Goal: Transaction & Acquisition: Purchase product/service

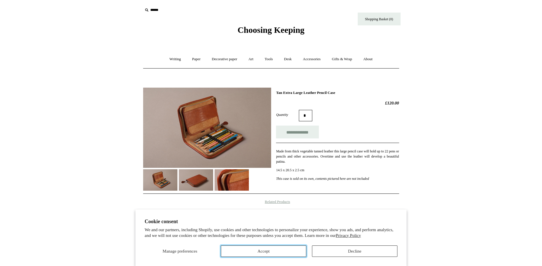
click at [283, 249] on button "Accept" at bounding box center [263, 251] width 85 height 11
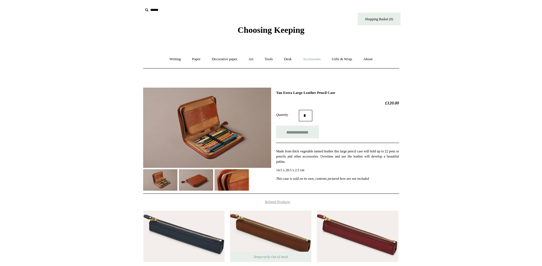
click at [309, 59] on link "Accessories +" at bounding box center [312, 59] width 28 height 15
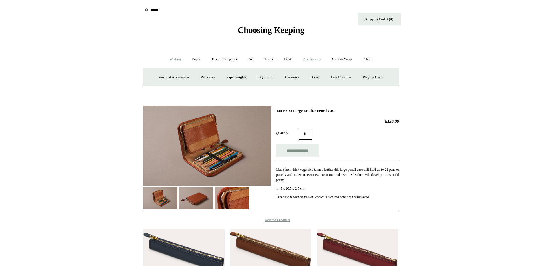
click at [177, 59] on link "Writing +" at bounding box center [175, 59] width 22 height 15
click at [194, 59] on link "Paper +" at bounding box center [196, 59] width 19 height 15
click at [225, 60] on link "Decorative paper +" at bounding box center [225, 59] width 36 height 15
click at [252, 61] on link "Art +" at bounding box center [250, 59] width 15 height 15
click at [273, 59] on link "Tools +" at bounding box center [268, 59] width 19 height 15
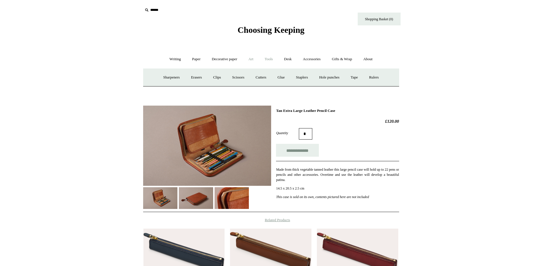
click at [250, 58] on link "Art +" at bounding box center [250, 59] width 15 height 15
click at [270, 59] on link "Tools +" at bounding box center [268, 59] width 19 height 15
click at [284, 59] on link "Desk +" at bounding box center [288, 59] width 18 height 15
click at [306, 59] on link "Accessories +" at bounding box center [312, 59] width 28 height 15
click at [197, 76] on link "Pen cases" at bounding box center [207, 77] width 25 height 15
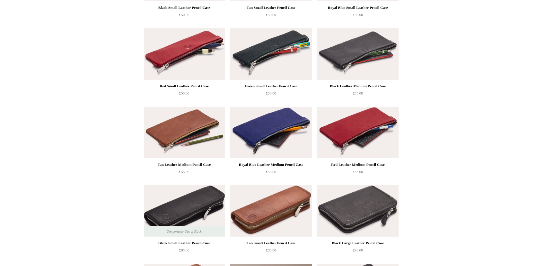
scroll to position [428, 0]
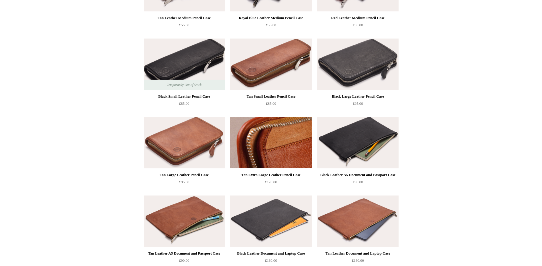
click at [286, 156] on img at bounding box center [270, 142] width 81 height 51
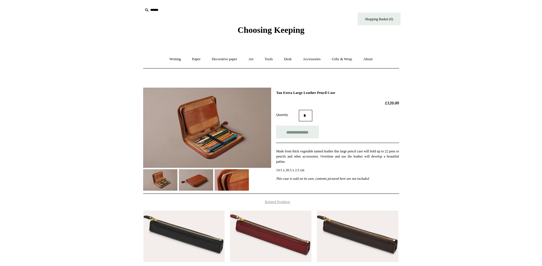
click at [209, 178] on img at bounding box center [196, 179] width 34 height 21
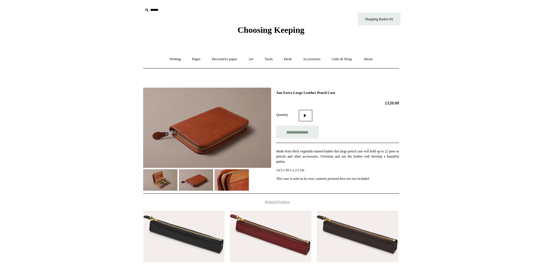
click at [226, 175] on img at bounding box center [232, 179] width 34 height 21
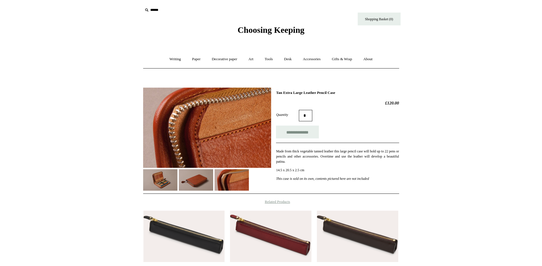
click at [195, 177] on img at bounding box center [196, 179] width 34 height 21
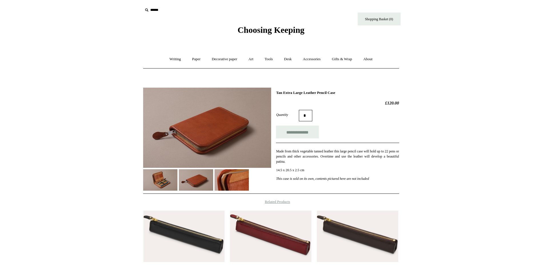
click at [167, 179] on img at bounding box center [160, 179] width 34 height 21
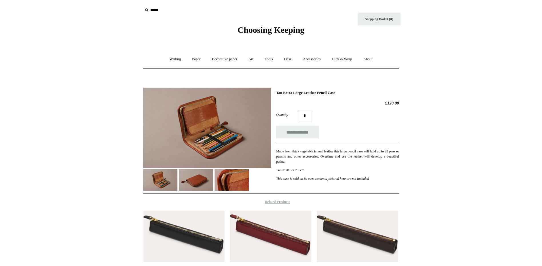
click at [223, 179] on img at bounding box center [232, 179] width 34 height 21
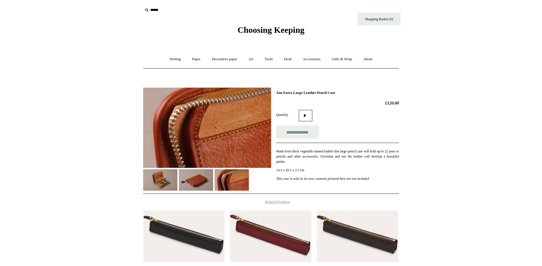
click at [195, 179] on img at bounding box center [196, 179] width 34 height 21
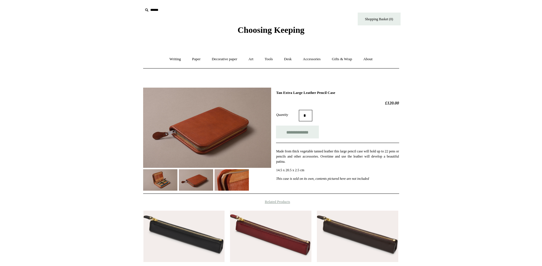
click at [173, 178] on img at bounding box center [160, 179] width 34 height 21
